Goal: Navigation & Orientation: Understand site structure

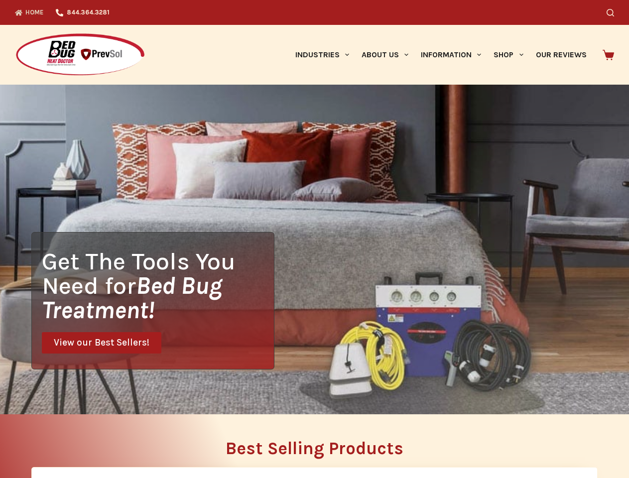
click at [314, 239] on div "Get The Tools You Need for Bed Bug Treatment! View our Best Sellers!" at bounding box center [314, 250] width 629 height 330
click at [614, 12] on icon "Search" at bounding box center [610, 12] width 7 height 7
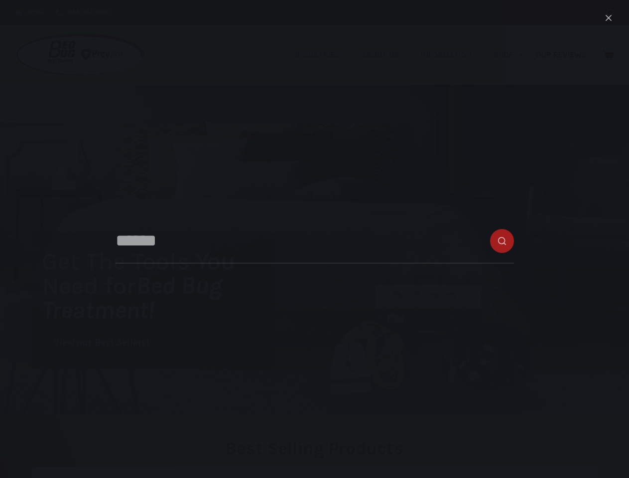
click at [326, 55] on link "Industries" at bounding box center [322, 55] width 66 height 60
click at [389, 55] on link "About Us" at bounding box center [384, 55] width 59 height 60
click at [455, 55] on link "Information" at bounding box center [451, 55] width 73 height 60
click at [513, 55] on link "Shop" at bounding box center [509, 55] width 42 height 60
